Goal: Check status: Check status

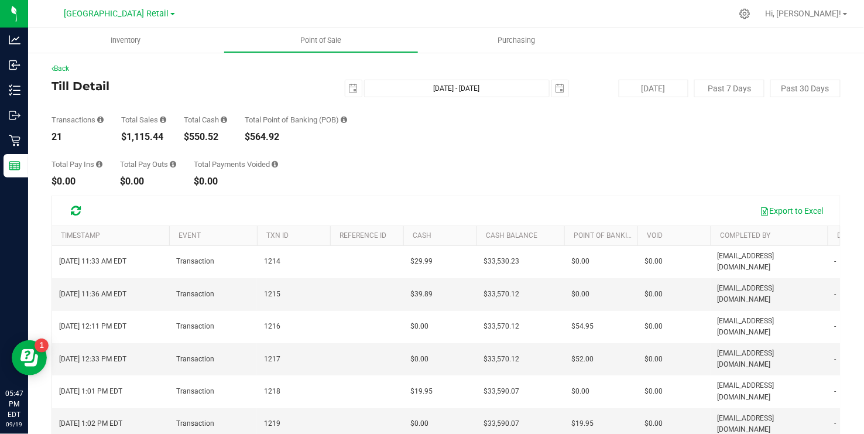
scroll to position [172, 0]
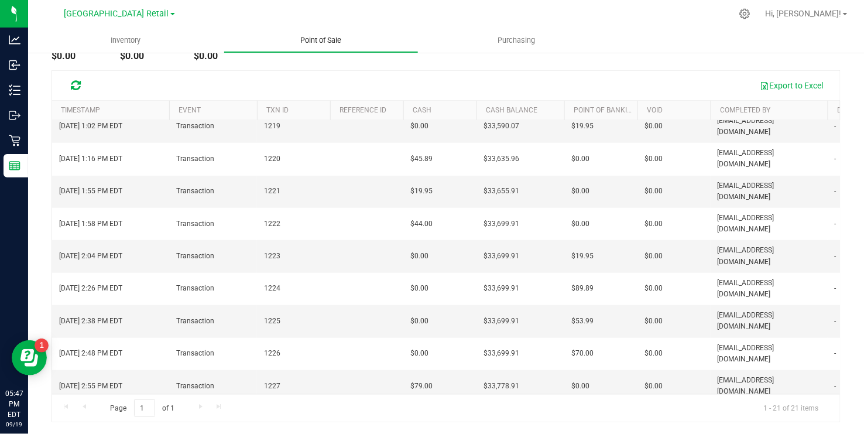
click at [309, 39] on span "Point of Sale" at bounding box center [321, 40] width 73 height 11
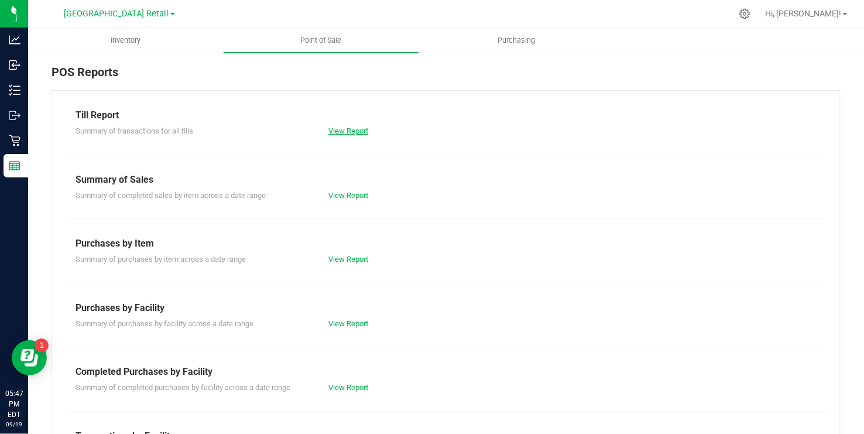
click at [353, 130] on link "View Report" at bounding box center [348, 130] width 40 height 9
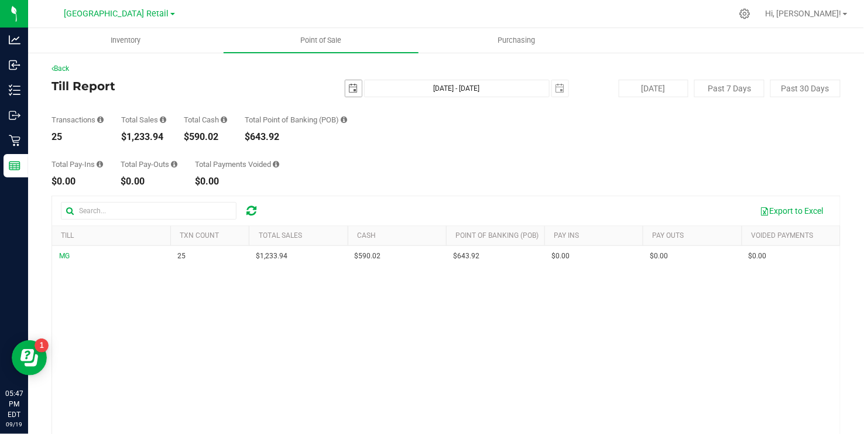
click at [351, 85] on span "select" at bounding box center [353, 88] width 9 height 9
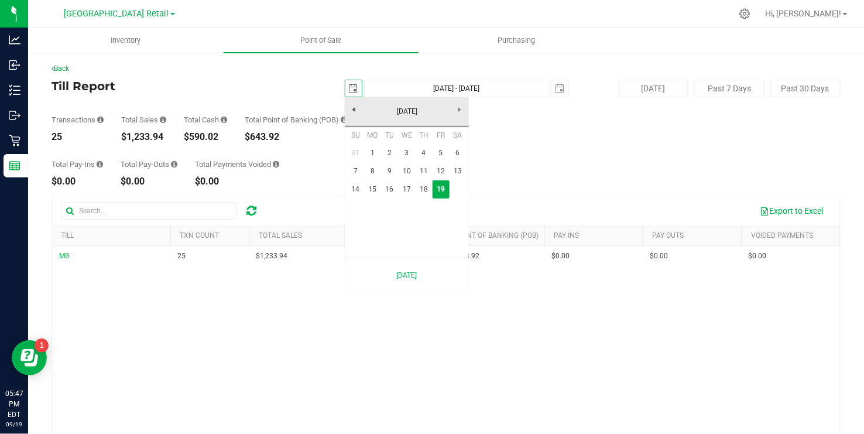
scroll to position [0, 29]
click at [355, 186] on link "14" at bounding box center [355, 189] width 17 height 18
type input "[DATE]"
type input "[DATE] - [DATE]"
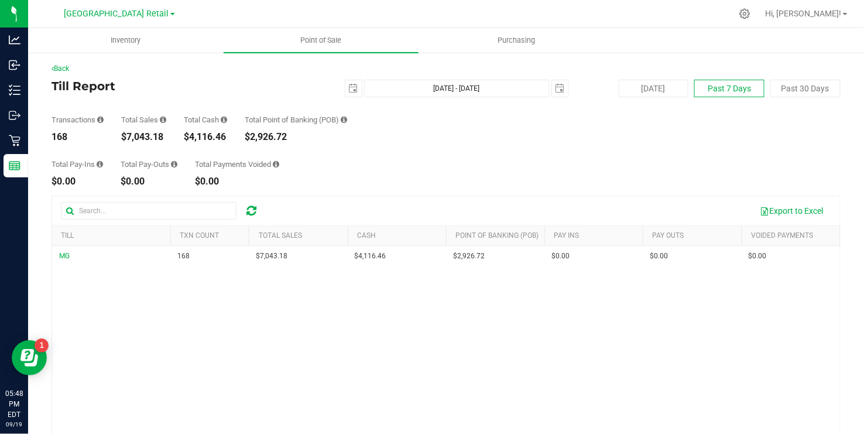
click at [725, 88] on button "Past 7 Days" at bounding box center [729, 89] width 70 height 18
type input "[DATE]"
type input "[DATE] - [DATE]"
type input "[DATE]"
click at [349, 87] on span "select" at bounding box center [353, 88] width 9 height 9
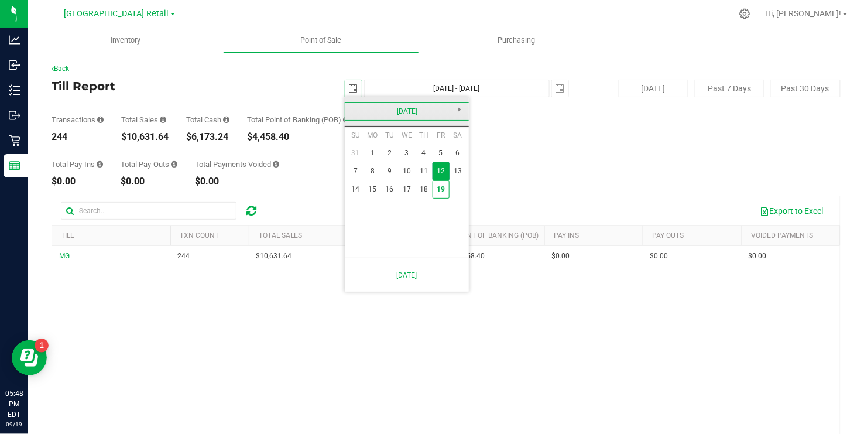
click at [353, 107] on link "[DATE]" at bounding box center [407, 111] width 126 height 18
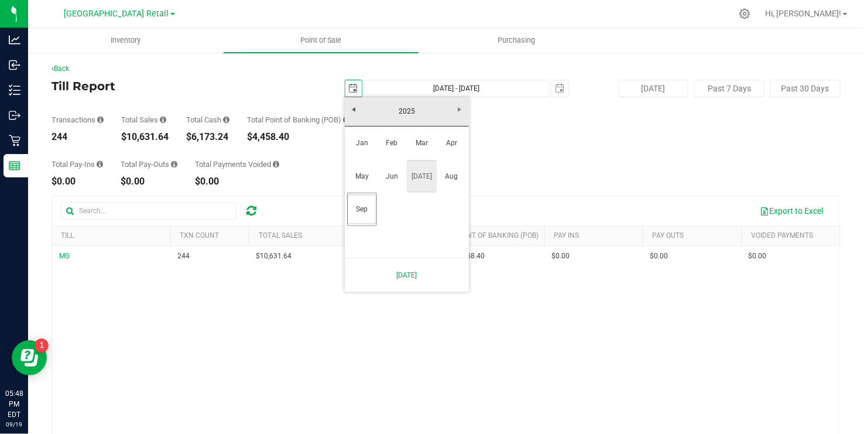
click at [422, 171] on link "[DATE]" at bounding box center [422, 177] width 30 height 30
click at [437, 152] on link "4" at bounding box center [441, 153] width 17 height 18
type input "[DATE]"
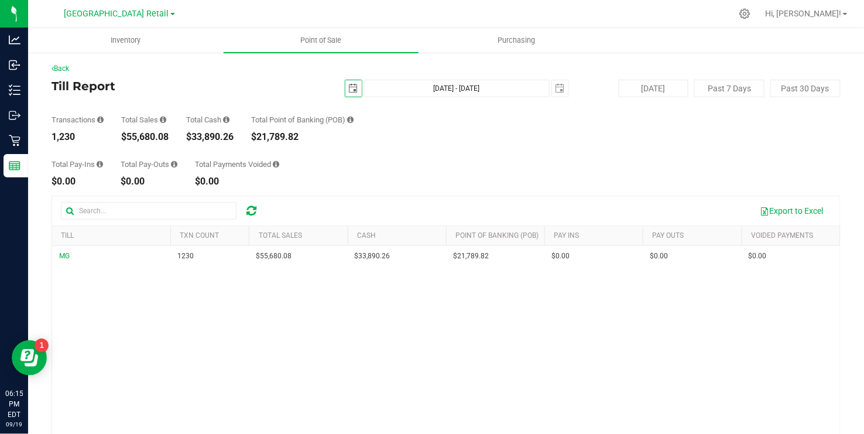
click at [155, 1] on nav "[GEOGRAPHIC_DATA] Retail Hi, [GEOGRAPHIC_DATA]!" at bounding box center [446, 14] width 836 height 28
click at [649, 94] on button "[DATE]" at bounding box center [654, 89] width 70 height 18
type input "[DATE] - [DATE]"
